Goal: Task Accomplishment & Management: Manage account settings

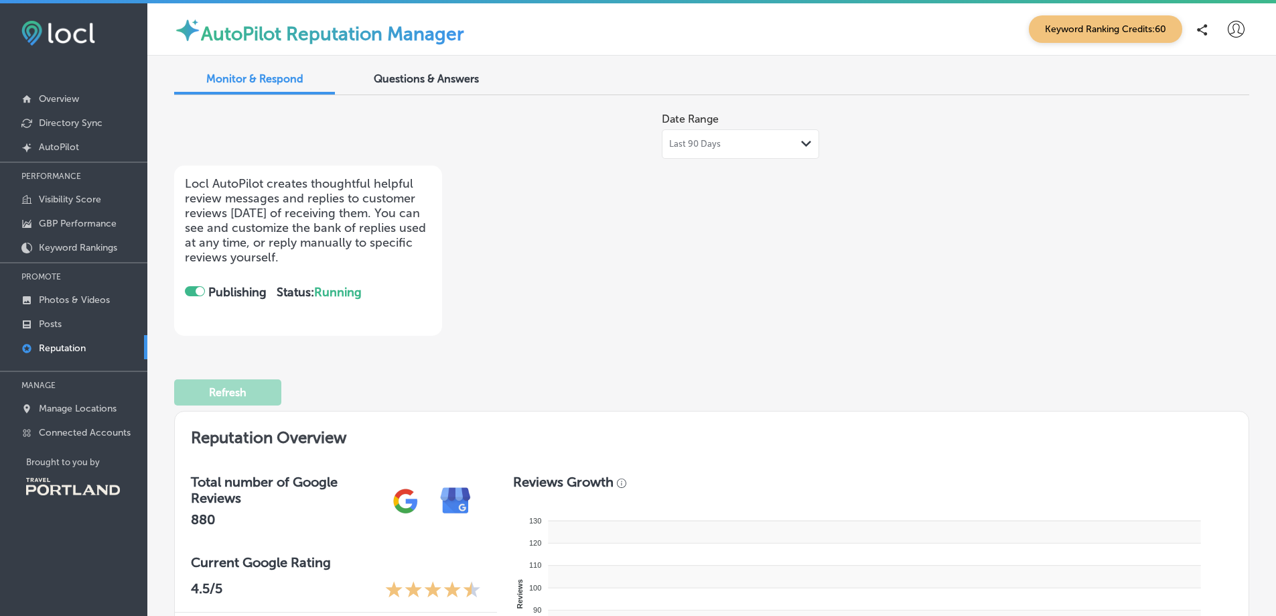
checkbox input "true"
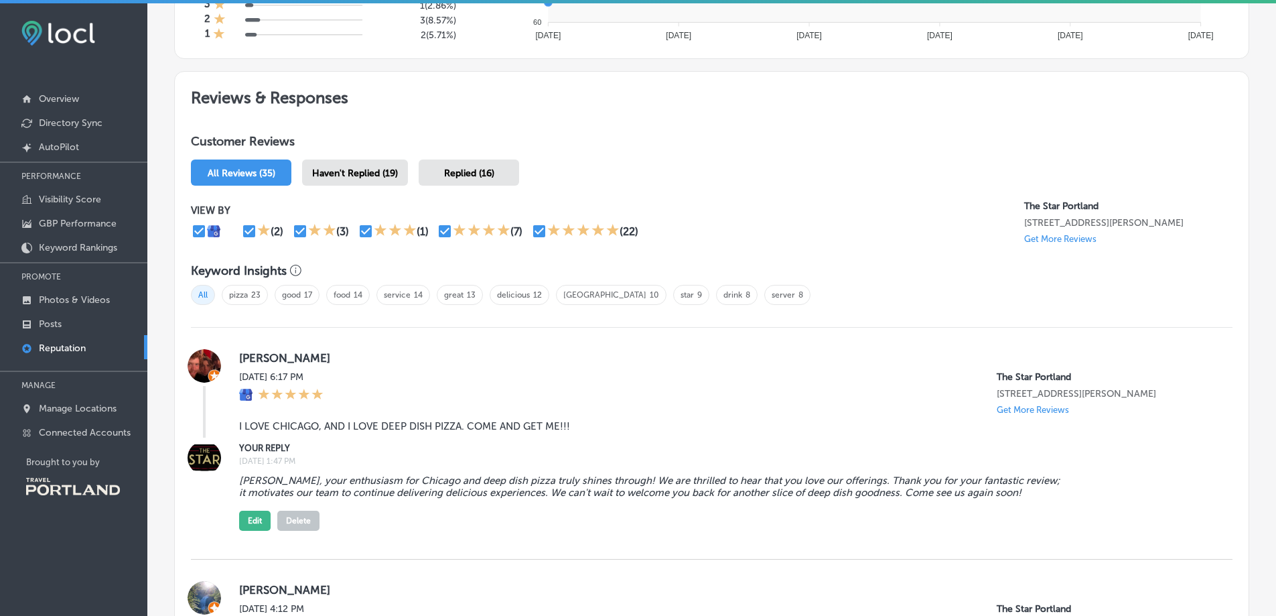
scroll to position [670, 0]
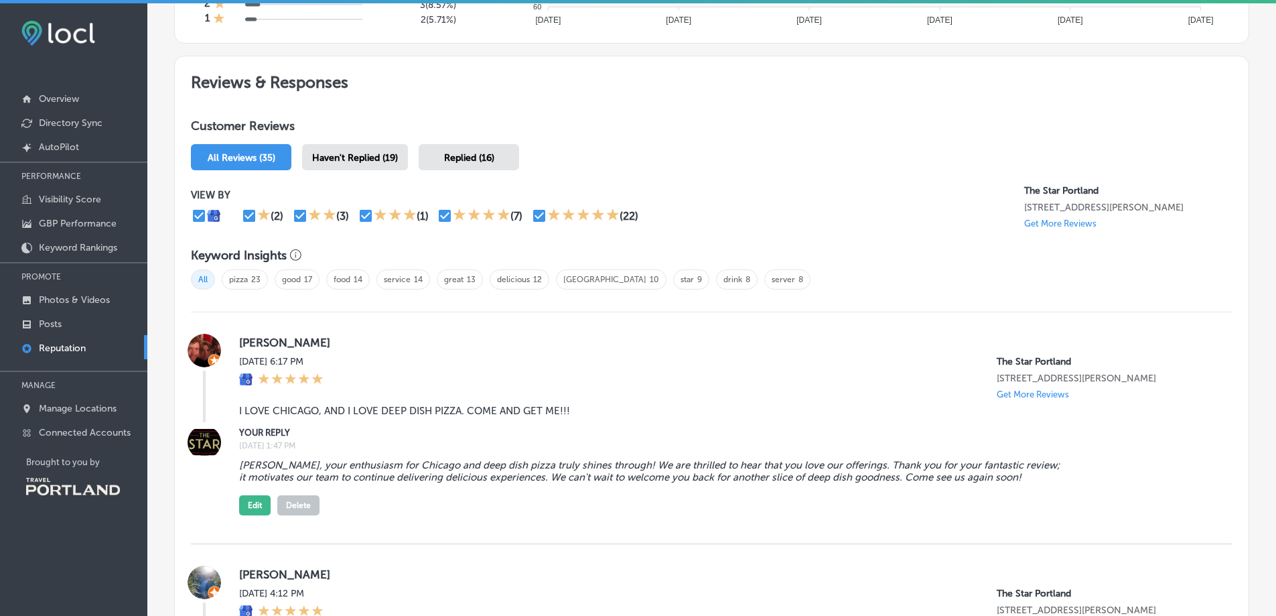
click at [345, 162] on span "Haven't Replied (19)" at bounding box center [355, 157] width 86 height 11
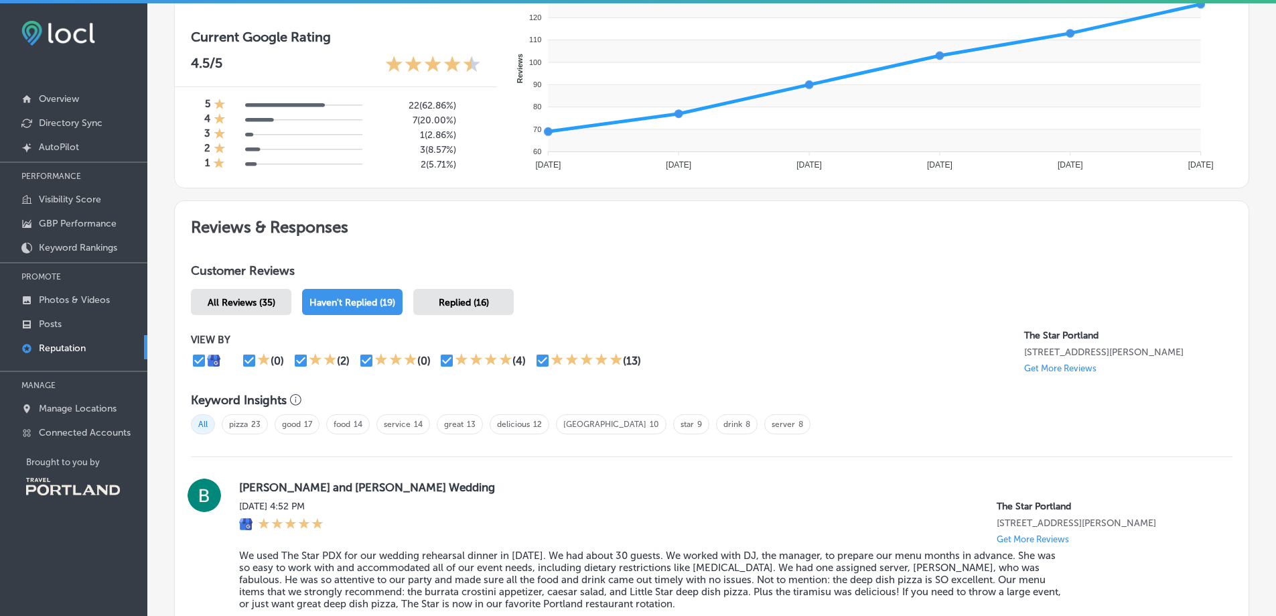
scroll to position [670, 0]
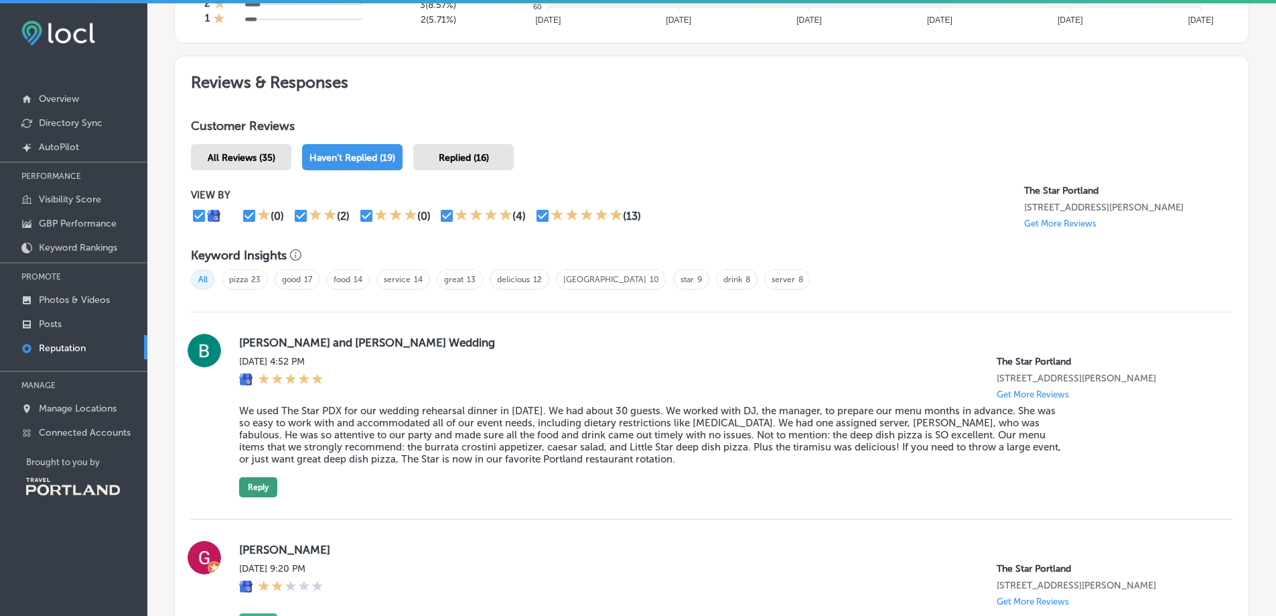
click at [257, 478] on button "Reply" at bounding box center [258, 487] width 38 height 20
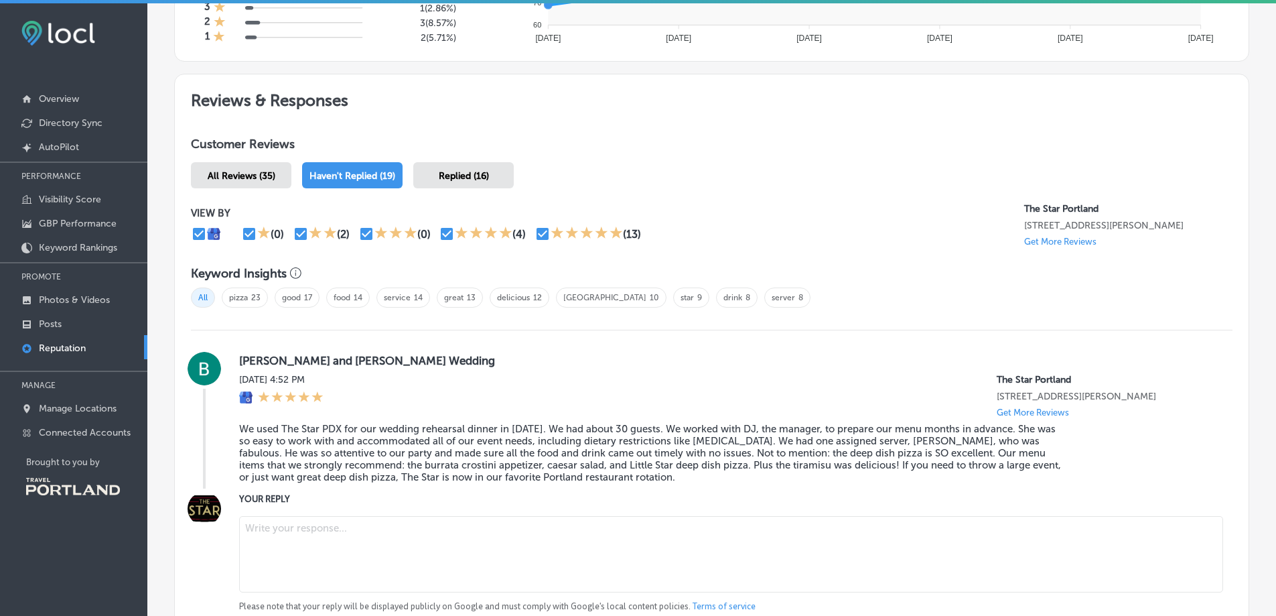
scroll to position [469, 0]
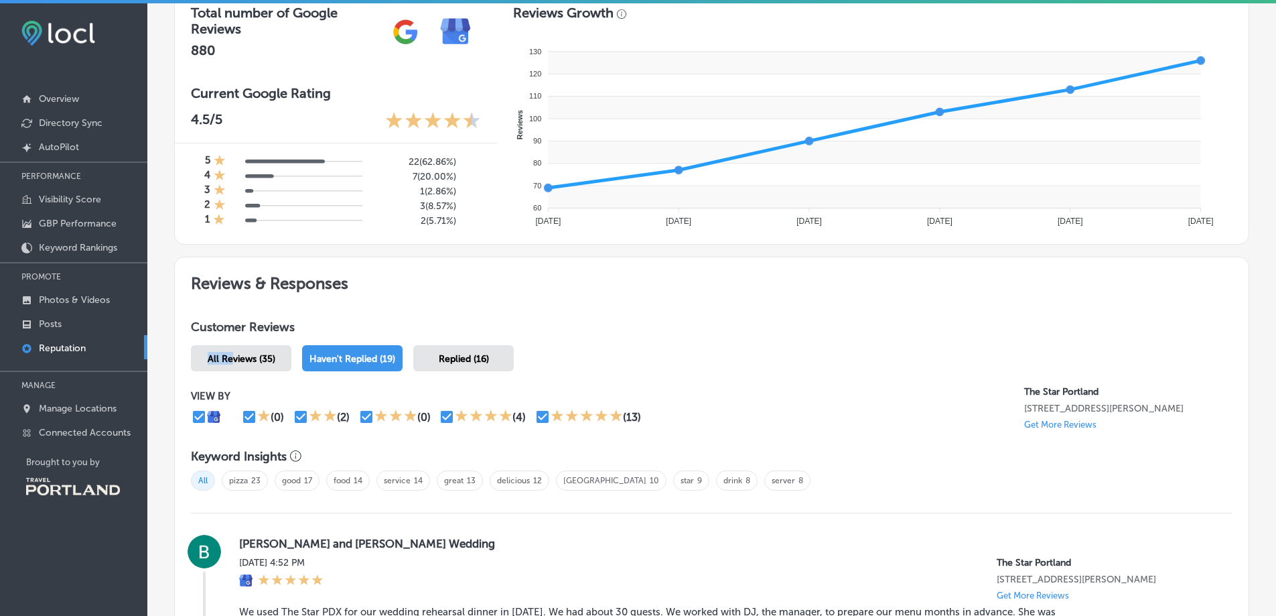
drag, startPoint x: 230, startPoint y: 354, endPoint x: 378, endPoint y: 324, distance: 151.7
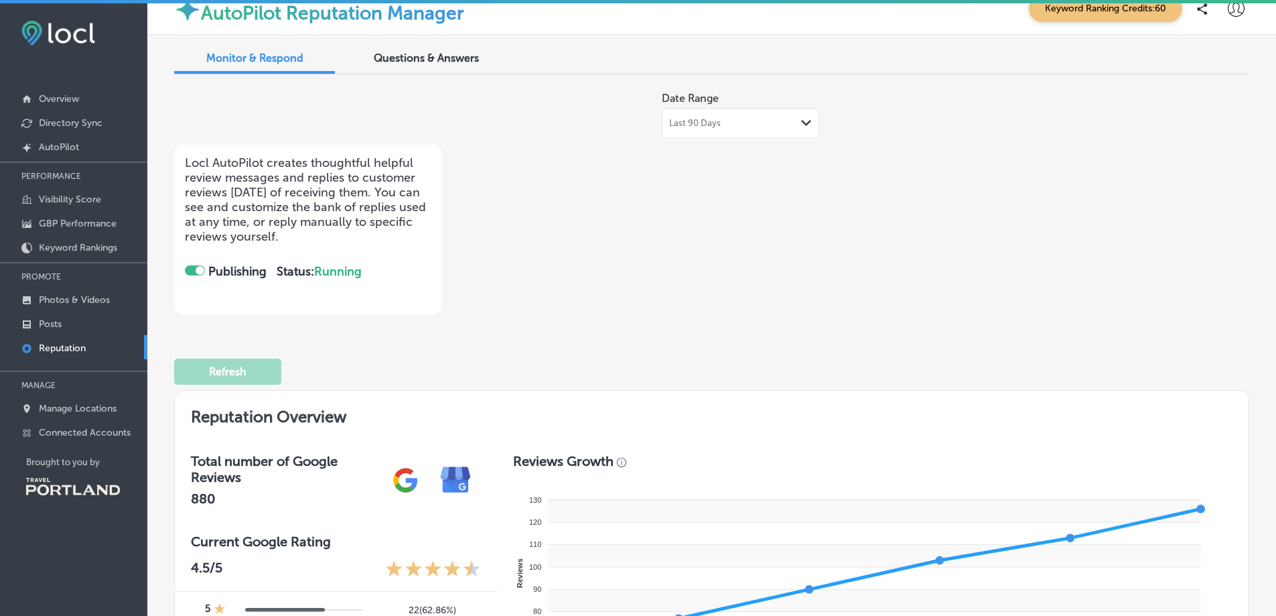
scroll to position [0, 0]
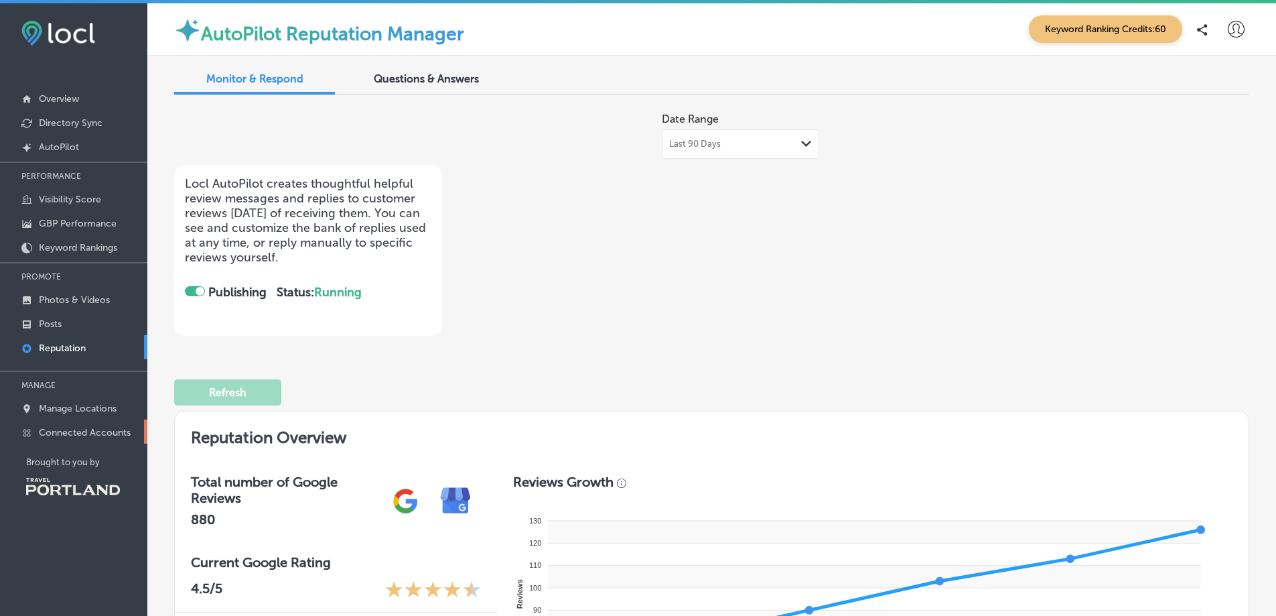
click at [69, 428] on p "Connected Accounts" at bounding box center [85, 432] width 92 height 11
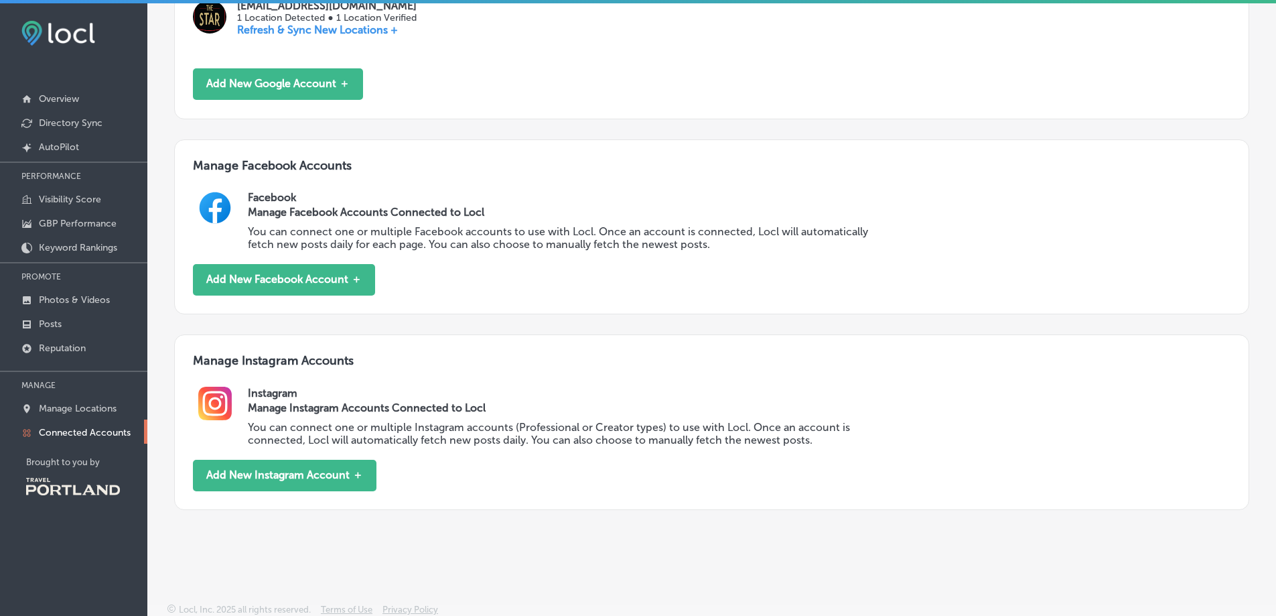
scroll to position [344, 0]
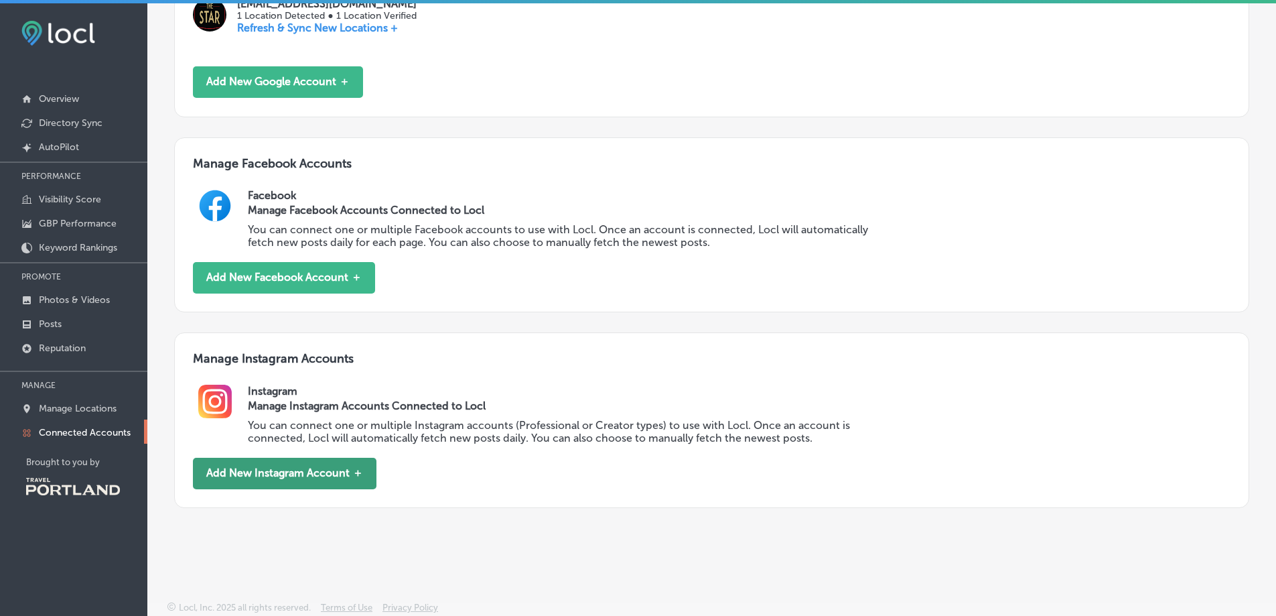
click at [293, 468] on button "Add New Instagram Account ＋" at bounding box center [285, 473] width 184 height 31
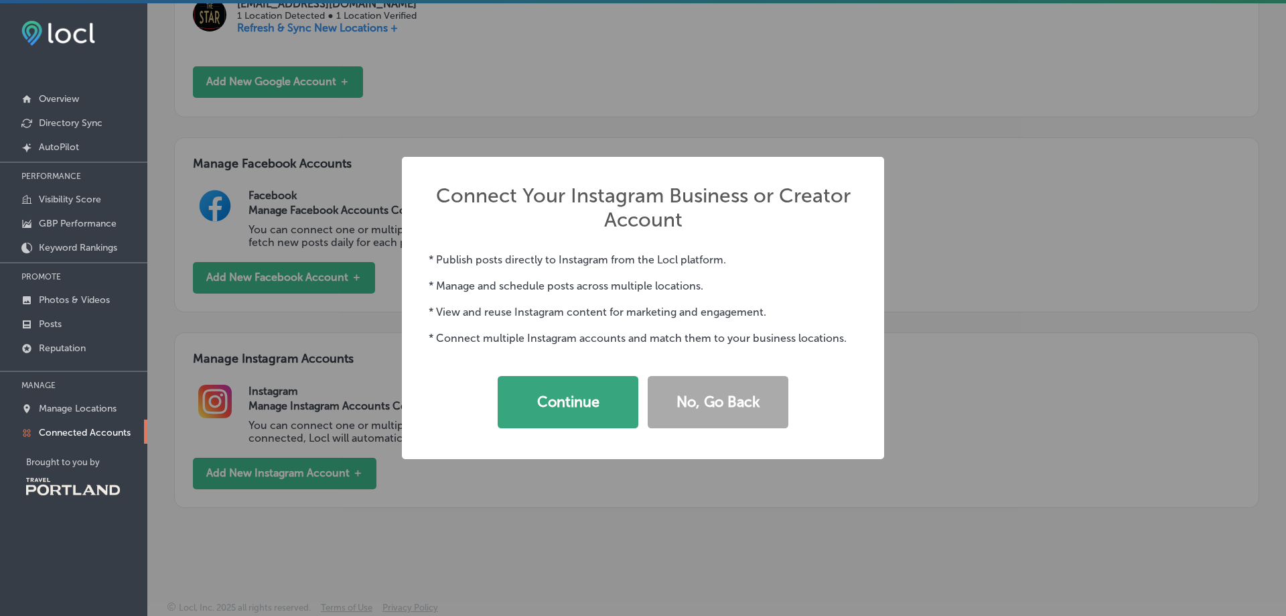
click at [546, 409] on button "Continue" at bounding box center [568, 402] width 141 height 52
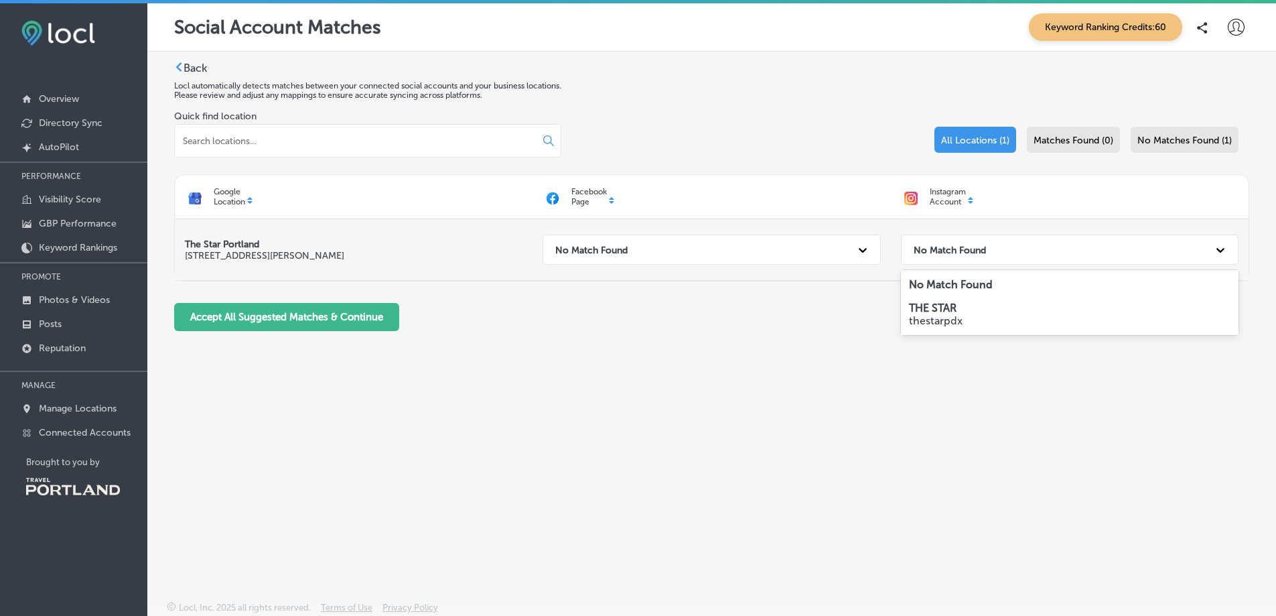
click at [973, 251] on strong "No Match Found" at bounding box center [950, 249] width 72 height 11
click at [959, 322] on p "thestarpdx" at bounding box center [1070, 320] width 322 height 13
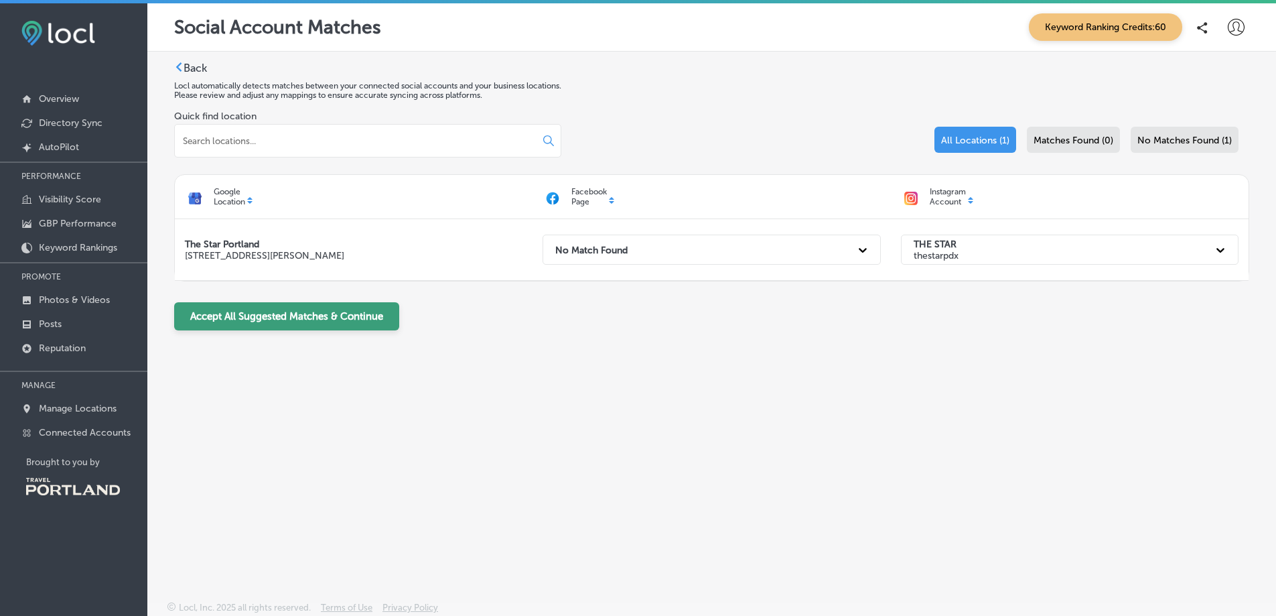
click at [342, 315] on button "Accept All Suggested Matches & Continue" at bounding box center [286, 316] width 225 height 28
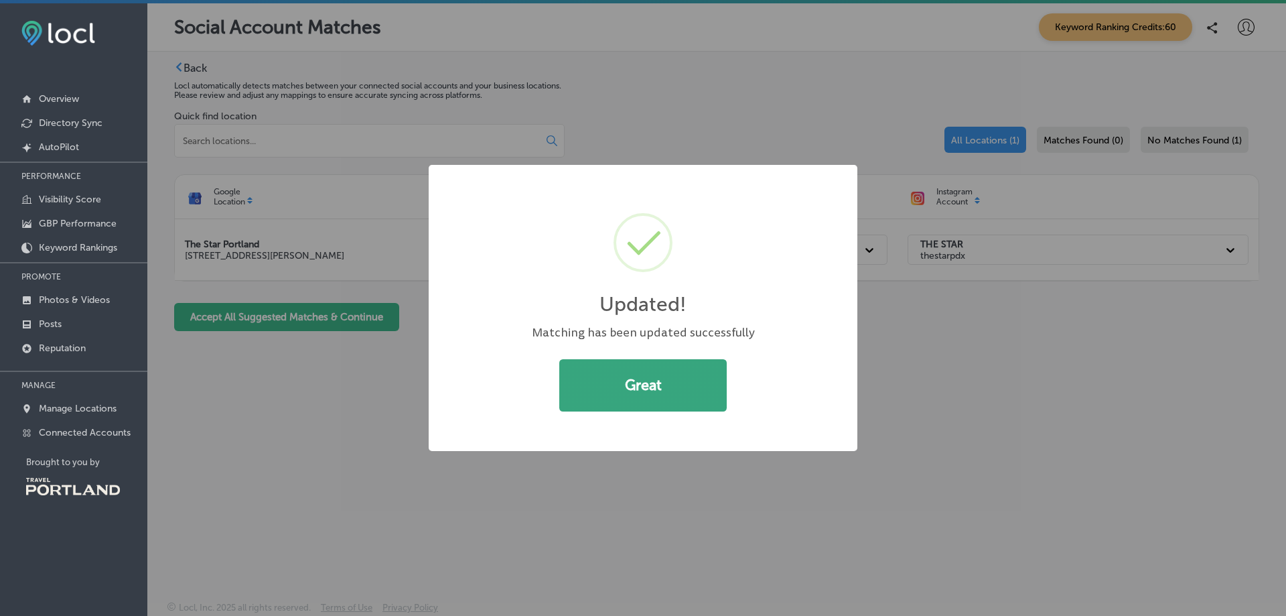
click at [644, 402] on button "Great" at bounding box center [642, 385] width 167 height 52
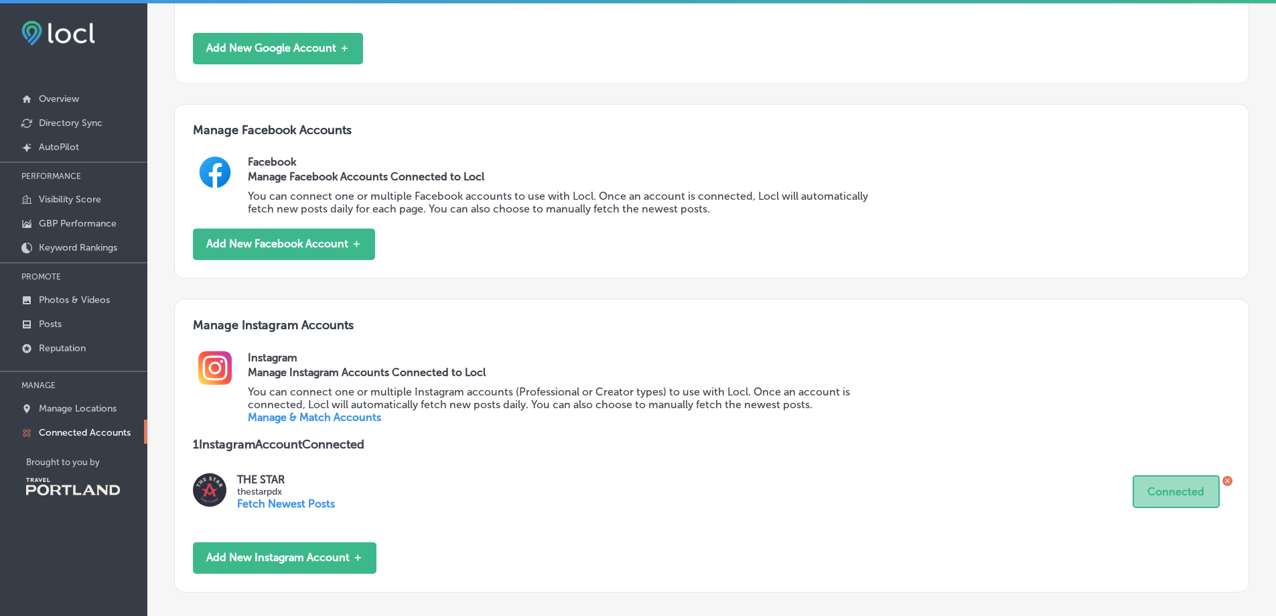
scroll to position [402, 0]
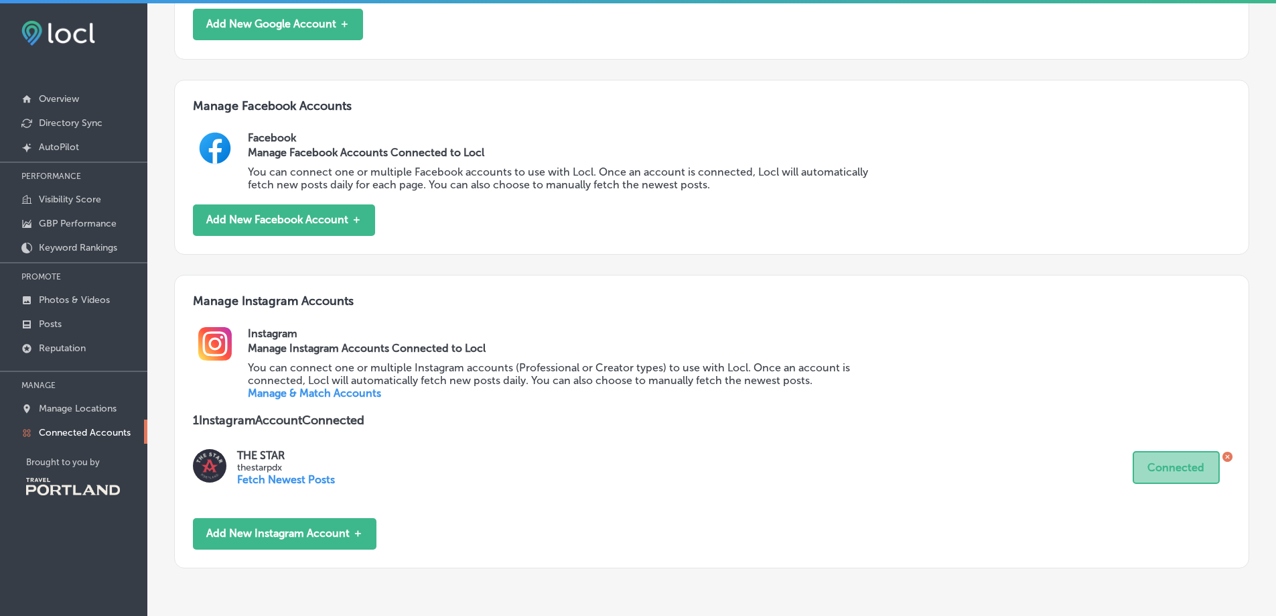
click at [259, 478] on p "Fetch Newest Posts" at bounding box center [286, 479] width 98 height 13
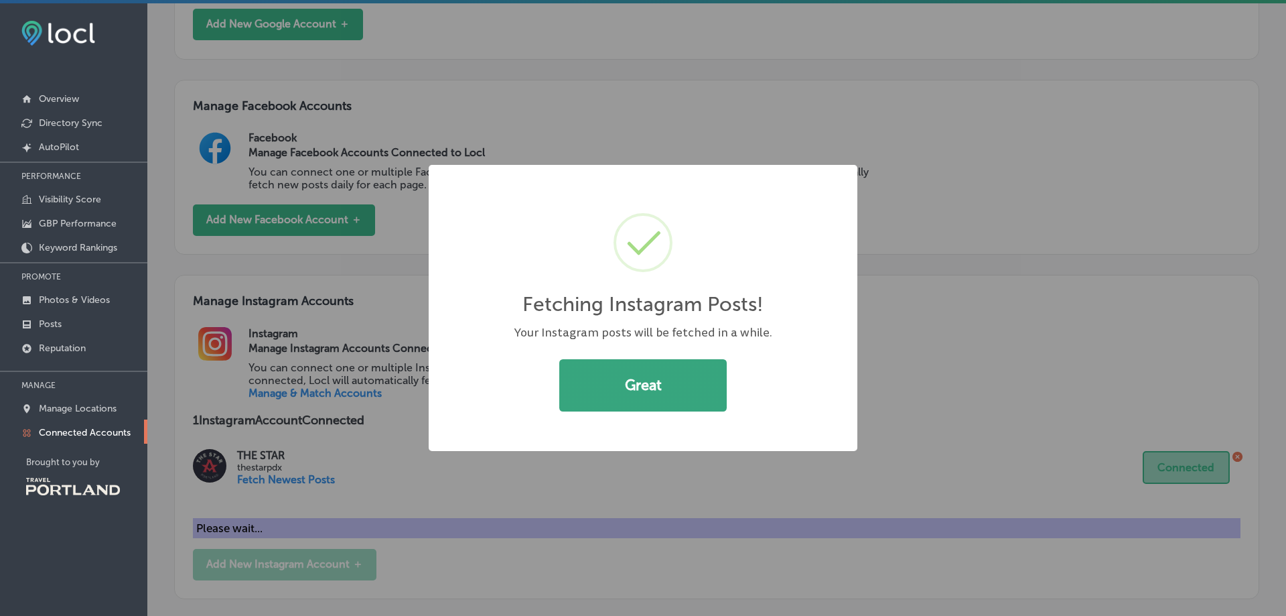
click at [693, 374] on button "Great" at bounding box center [642, 385] width 167 height 52
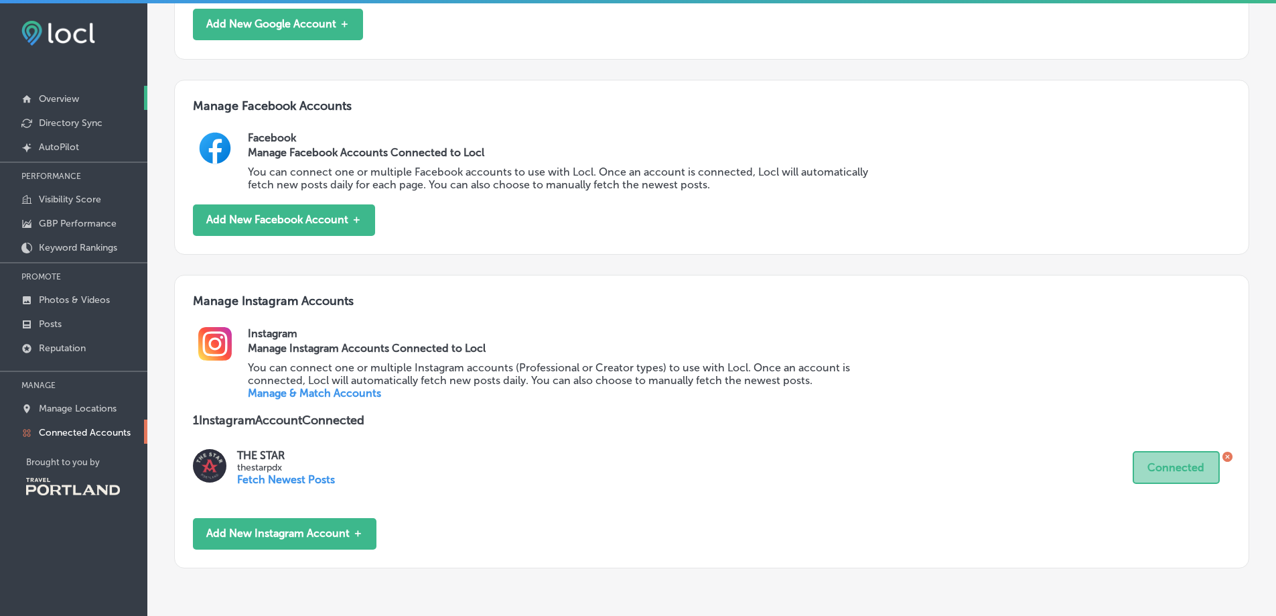
click at [68, 92] on link "Overview" at bounding box center [73, 98] width 147 height 24
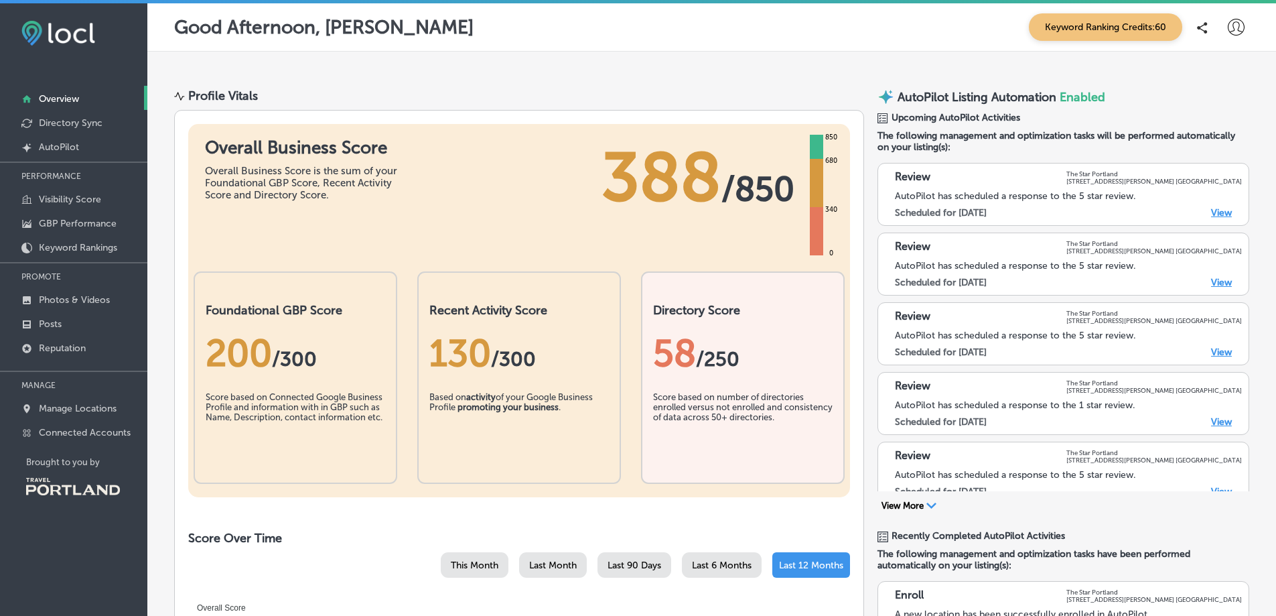
click at [333, 388] on div "200 / 300" at bounding box center [296, 353] width 180 height 71
click at [1213, 212] on link "View" at bounding box center [1221, 212] width 21 height 11
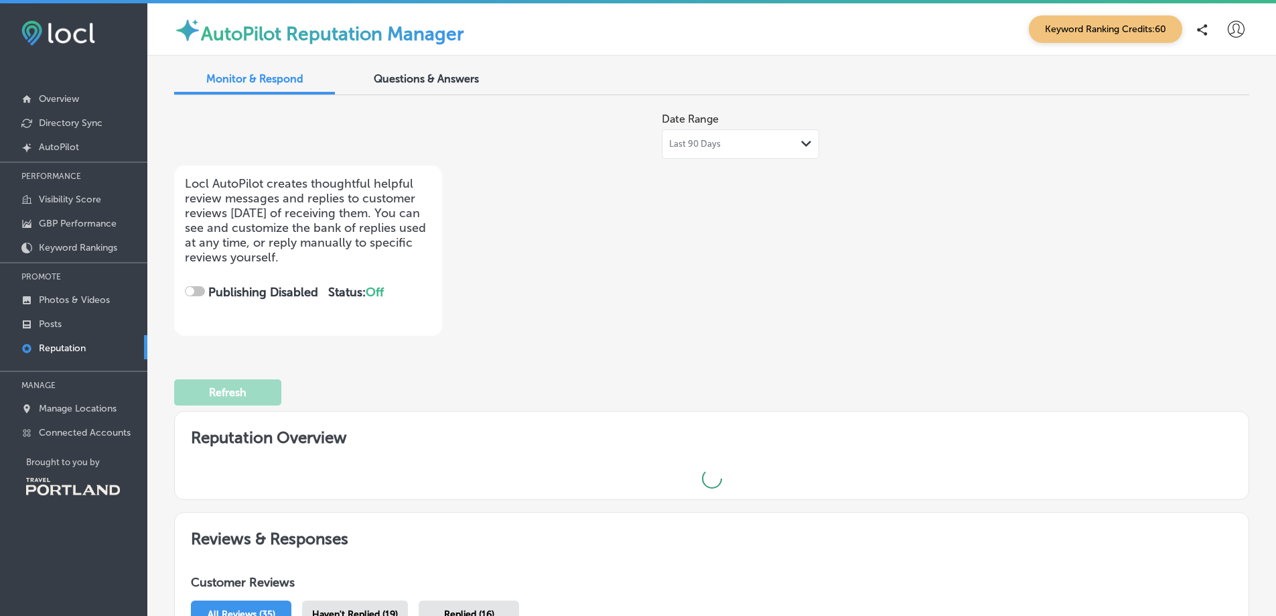
checkbox input "true"
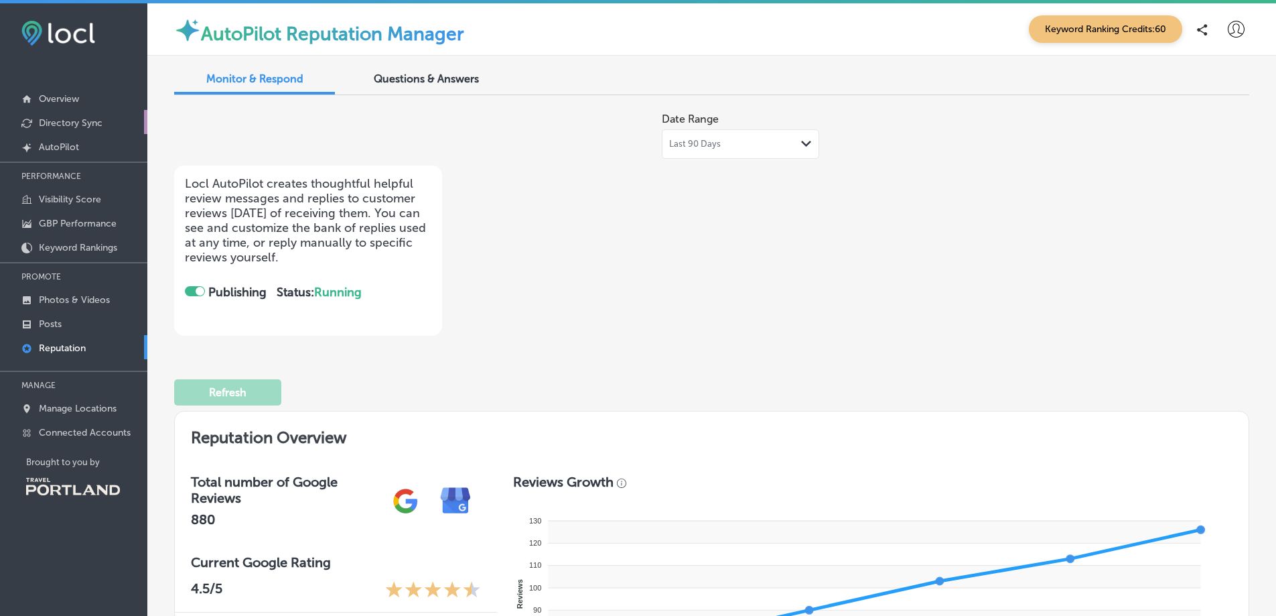
click at [82, 121] on p "Directory Sync" at bounding box center [71, 122] width 64 height 11
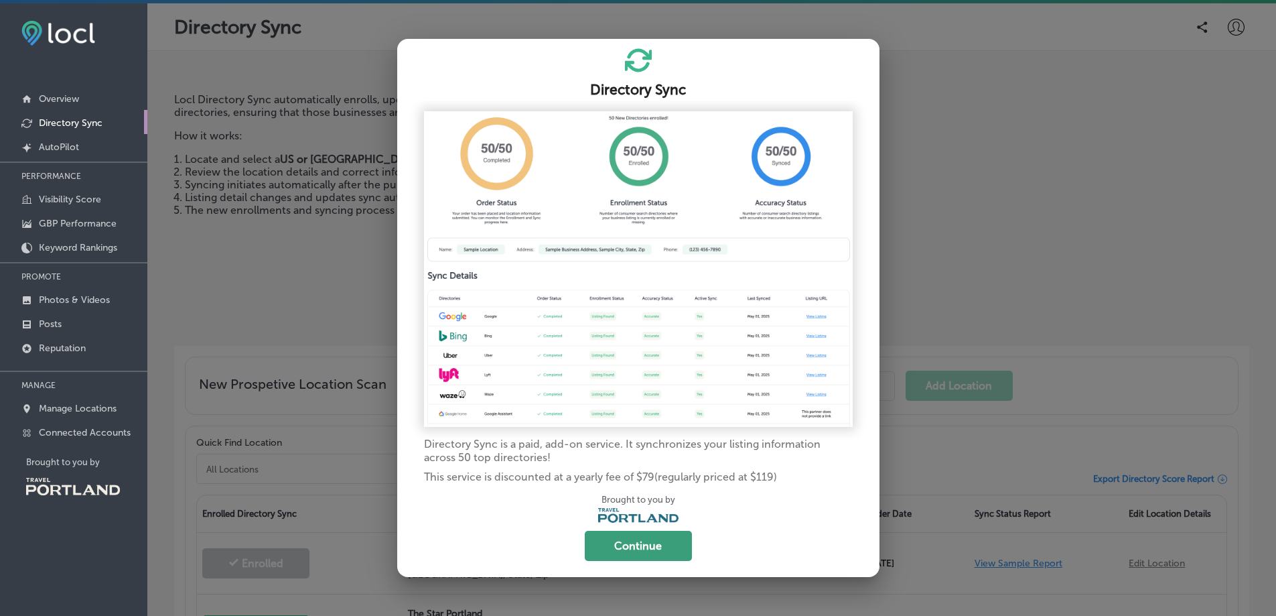
click at [652, 546] on button "Continue" at bounding box center [638, 546] width 107 height 30
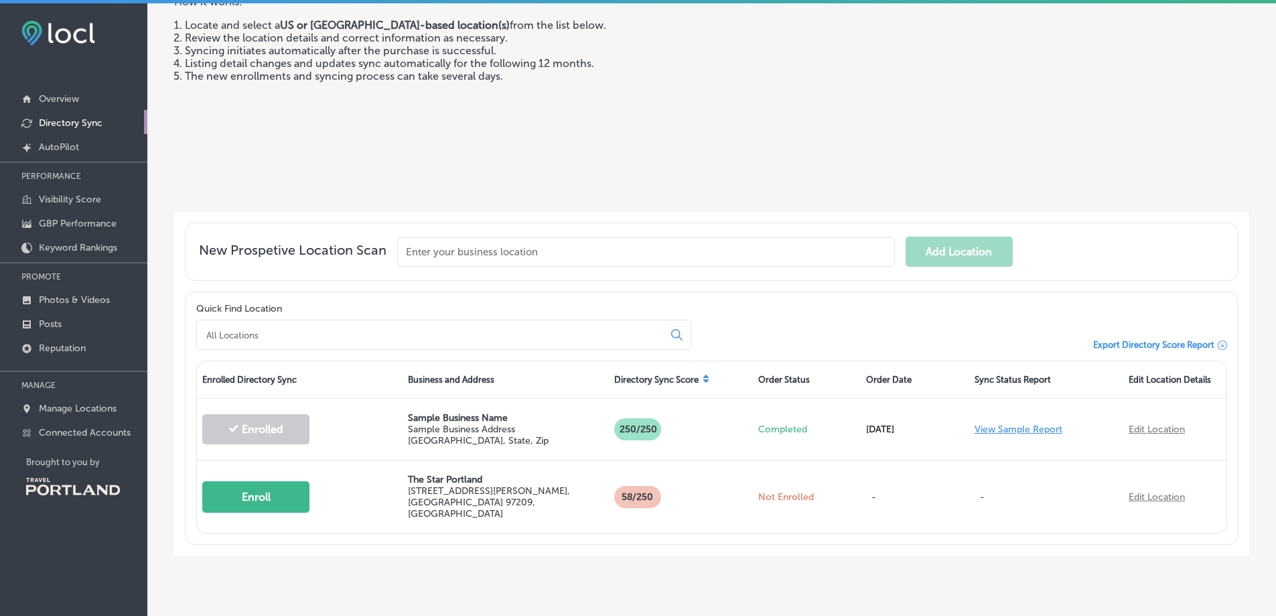
scroll to position [152, 0]
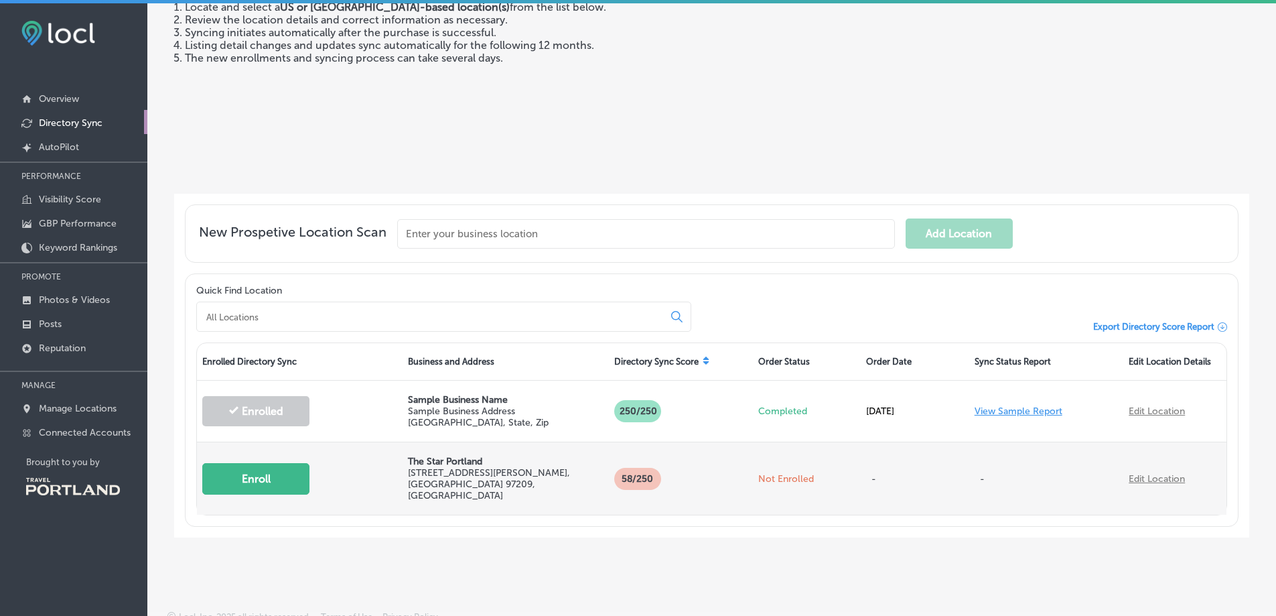
click at [245, 475] on button "Enroll" at bounding box center [255, 478] width 107 height 31
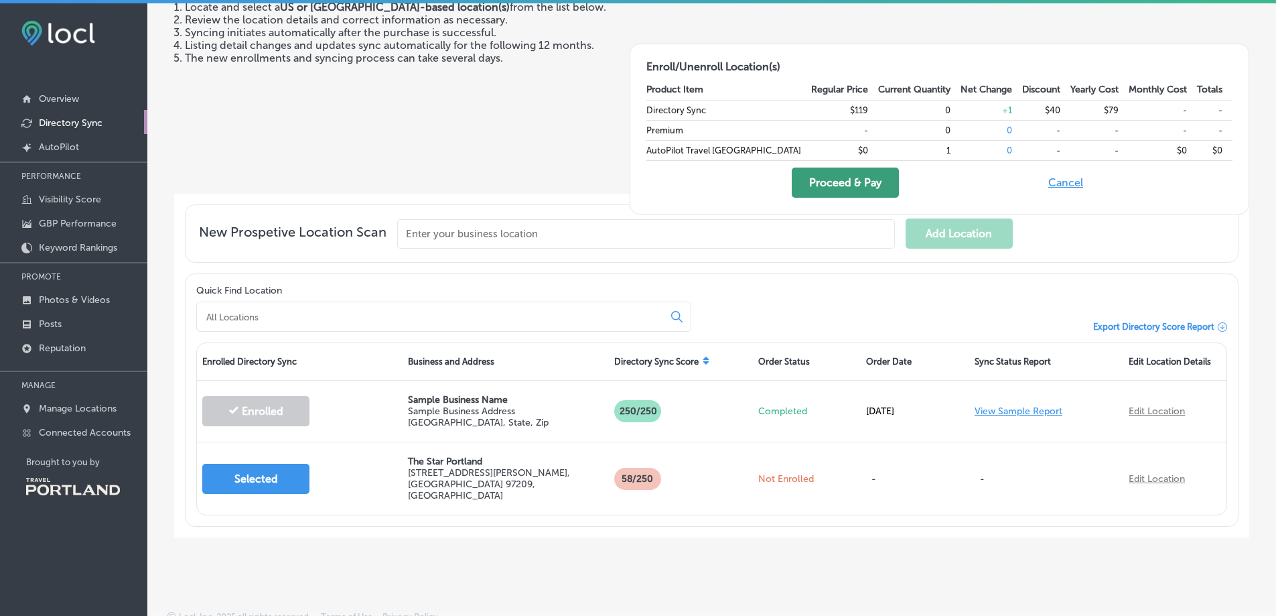
click at [889, 179] on button "Proceed & Pay" at bounding box center [845, 182] width 107 height 30
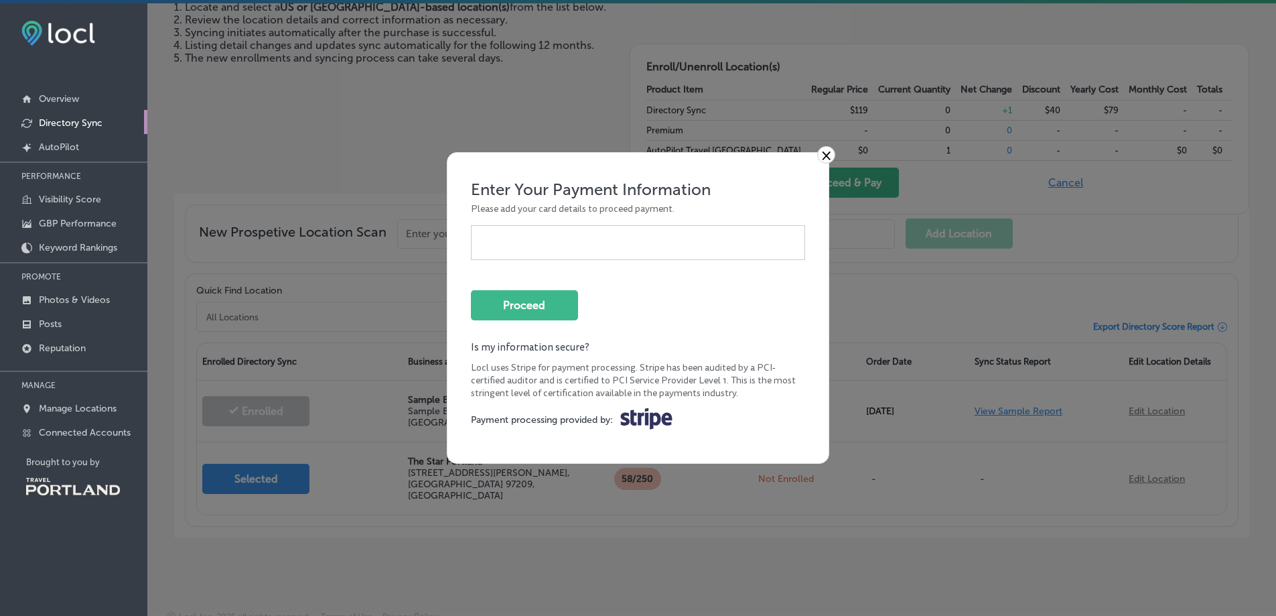
click at [553, 248] on div at bounding box center [639, 242] width 314 height 13
